Goal: Task Accomplishment & Management: Use online tool/utility

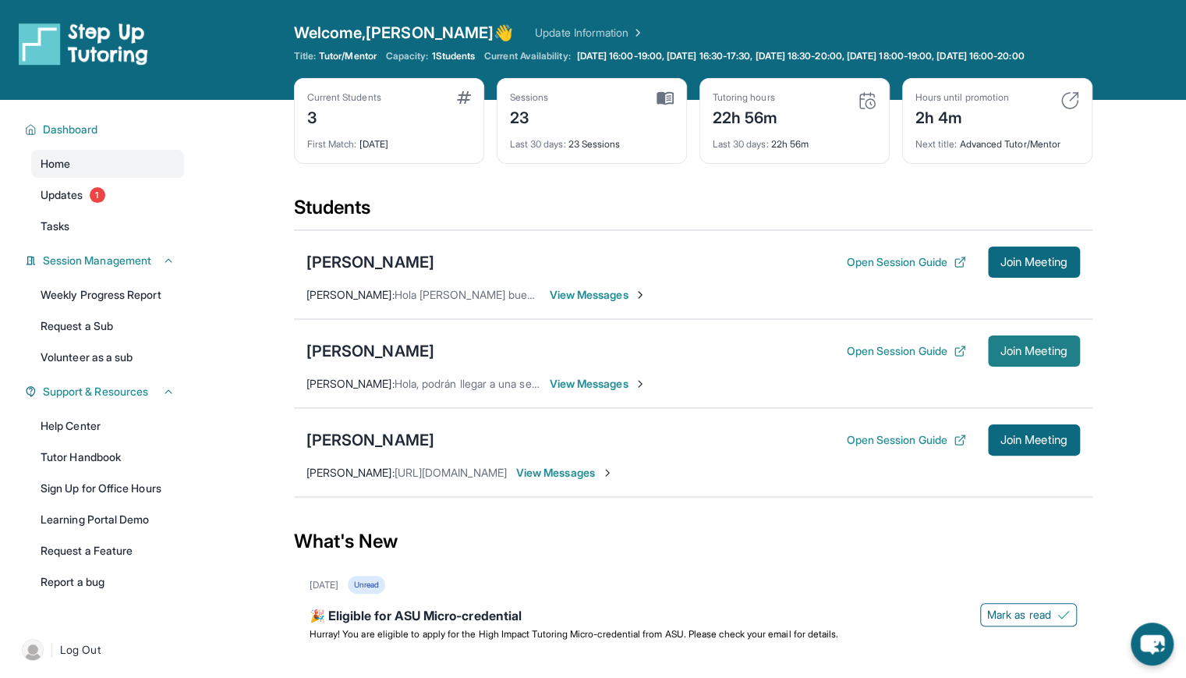
click at [1014, 356] on span "Join Meeting" at bounding box center [1033, 350] width 67 height 9
click at [1057, 356] on span "Join Meeting" at bounding box center [1033, 350] width 67 height 9
